Goal: Task Accomplishment & Management: Manage account settings

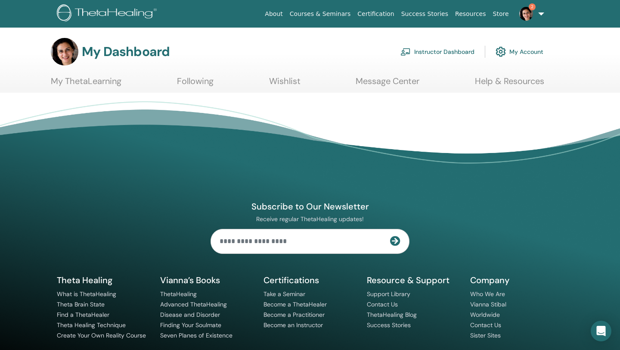
click at [534, 7] on span "2" at bounding box center [532, 6] width 7 height 7
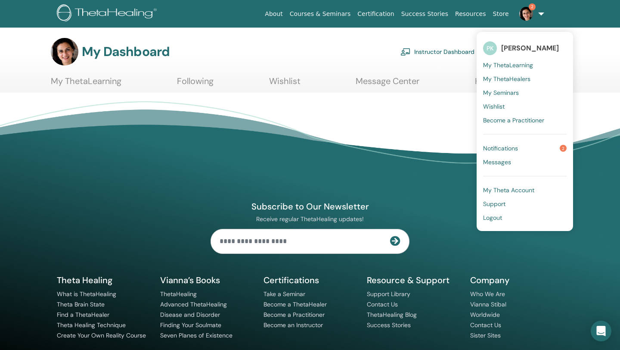
click at [506, 148] on span "Notifications" at bounding box center [500, 148] width 35 height 8
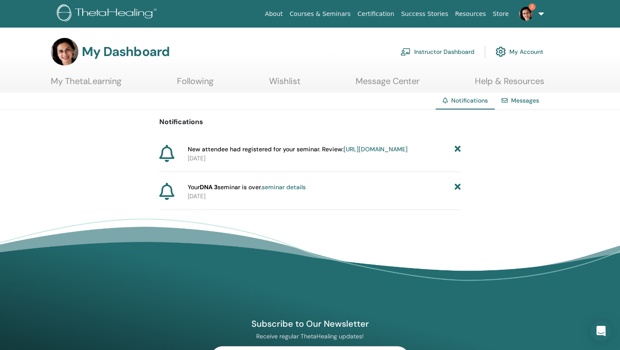
click at [456, 192] on icon at bounding box center [458, 187] width 6 height 9
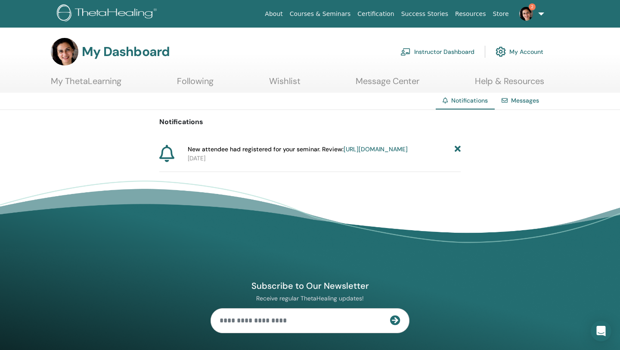
click at [344, 153] on link "https://member.thetahealing.com/instructor/seminar/371981/attendees" at bounding box center [376, 149] width 64 height 8
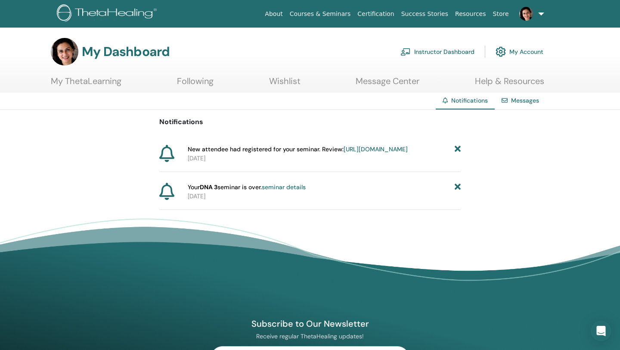
click at [456, 192] on icon at bounding box center [458, 187] width 6 height 9
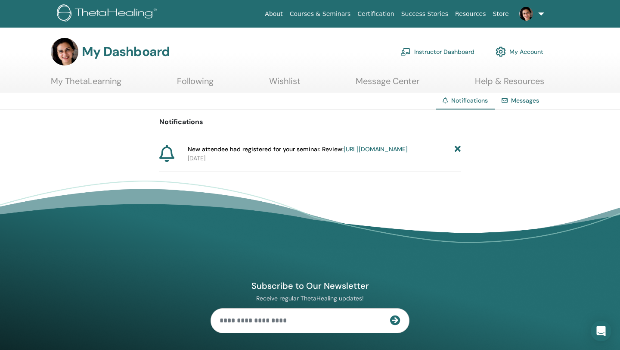
click at [457, 145] on icon at bounding box center [458, 149] width 6 height 9
